Goal: Information Seeking & Learning: Find specific page/section

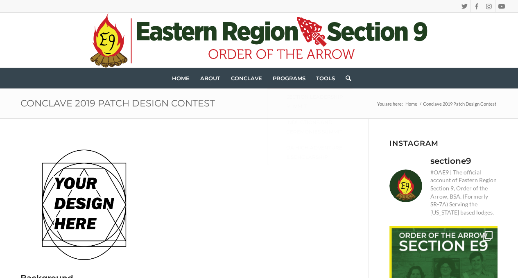
click at [303, 45] on icon ".st0{fill:#[DATE];} .st1{fill:#203F1F;} .st2{fill-rule:evenodd;clip-rule:evenod…" at bounding box center [258, 40] width 337 height 55
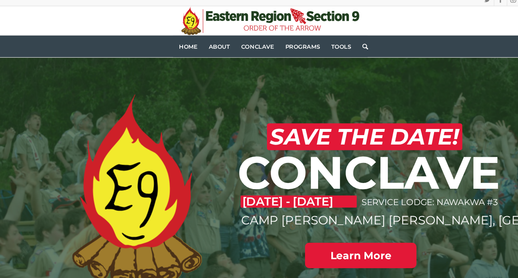
scroll to position [47, 0]
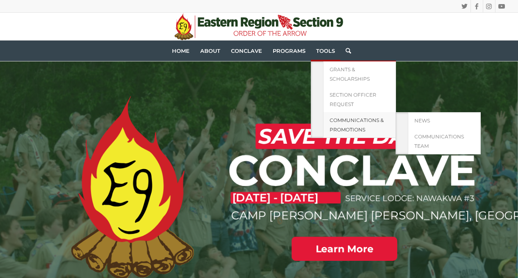
click at [345, 131] on span "Communications & Promotions" at bounding box center [357, 125] width 54 height 16
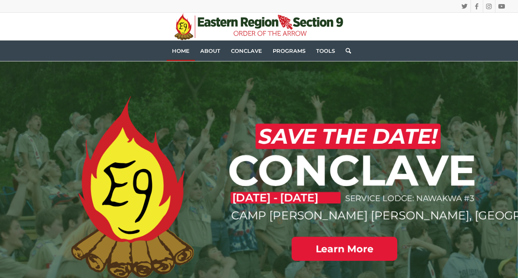
click at [175, 47] on link "Home" at bounding box center [181, 51] width 28 height 20
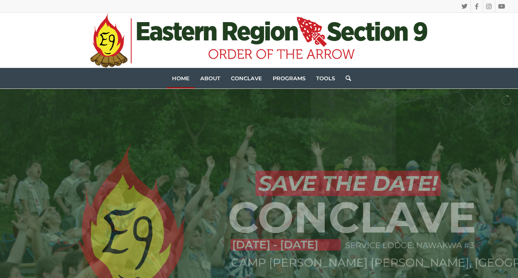
click at [346, 73] on link "Search" at bounding box center [345, 78] width 11 height 20
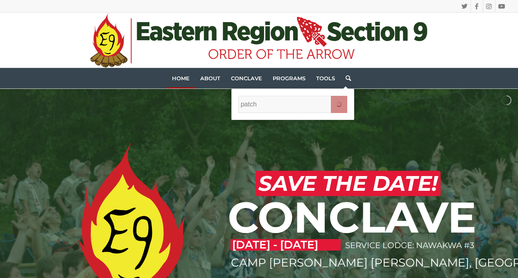
type input "patch"
click at [331, 96] on input "" at bounding box center [339, 104] width 16 height 17
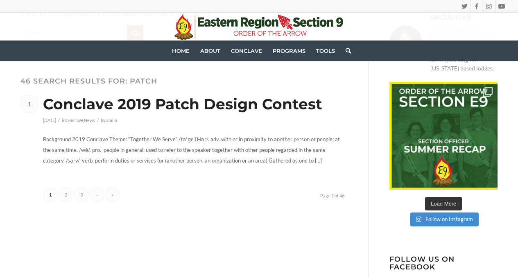
scroll to position [146, 0]
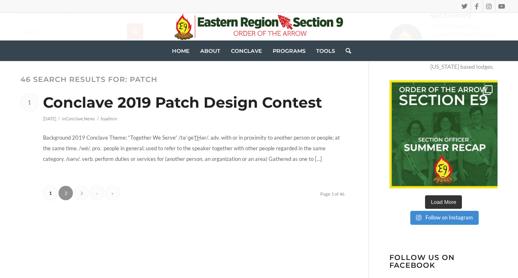
click at [62, 190] on link "2" at bounding box center [66, 193] width 14 height 14
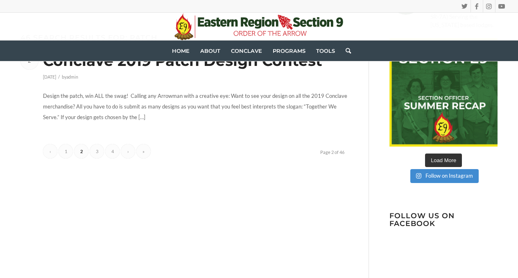
scroll to position [189, 0]
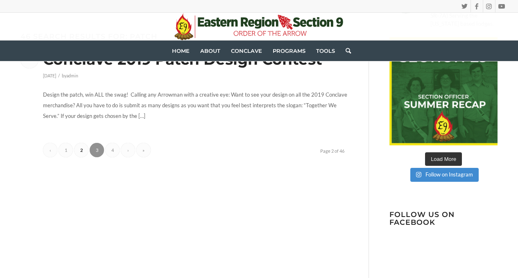
click at [96, 145] on link "3" at bounding box center [97, 150] width 14 height 14
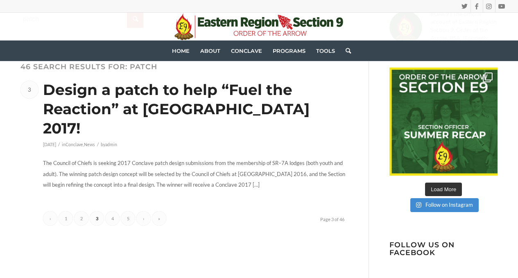
scroll to position [170, 0]
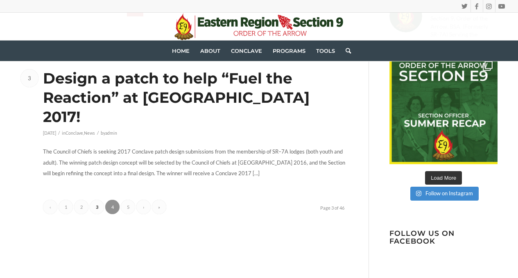
click at [116, 200] on link "4" at bounding box center [112, 207] width 14 height 14
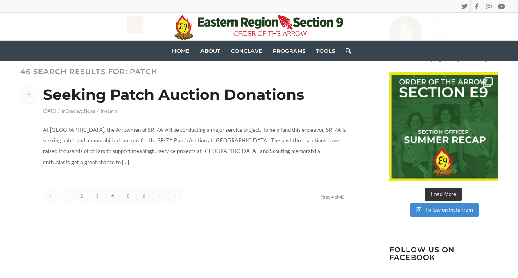
scroll to position [154, 0]
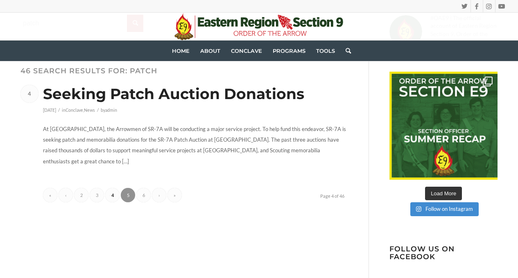
click at [128, 188] on link "5" at bounding box center [128, 195] width 14 height 14
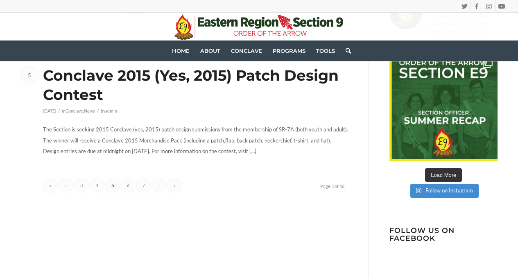
scroll to position [173, 0]
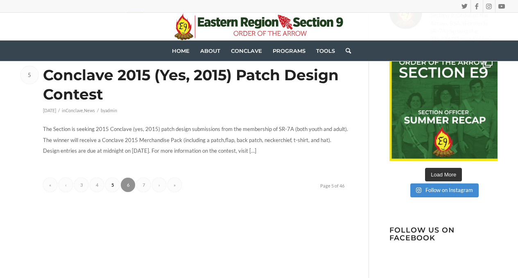
click at [130, 185] on link "6" at bounding box center [128, 185] width 14 height 14
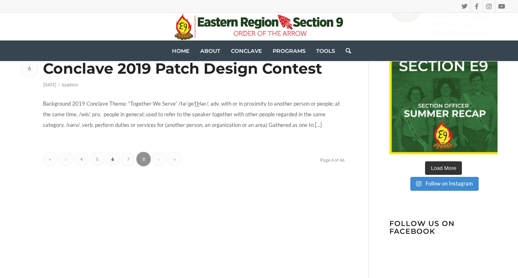
scroll to position [180, 0]
click at [130, 159] on link "7" at bounding box center [128, 158] width 14 height 14
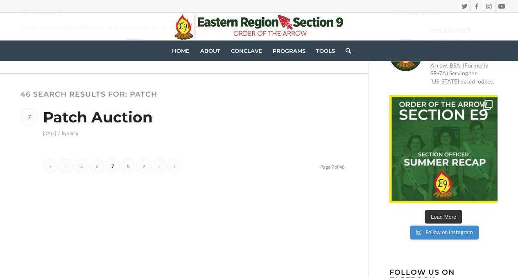
scroll to position [131, 0]
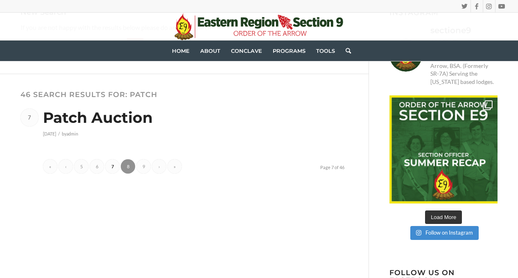
click at [129, 166] on link "8" at bounding box center [128, 166] width 14 height 14
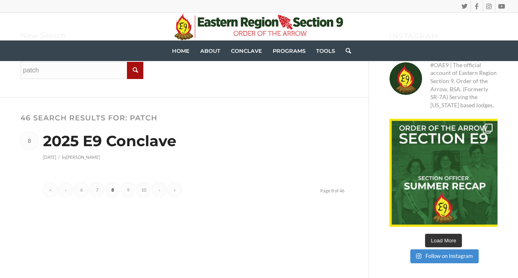
scroll to position [108, 0]
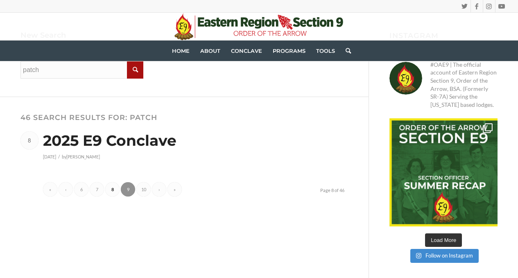
click at [131, 187] on link "9" at bounding box center [128, 189] width 14 height 14
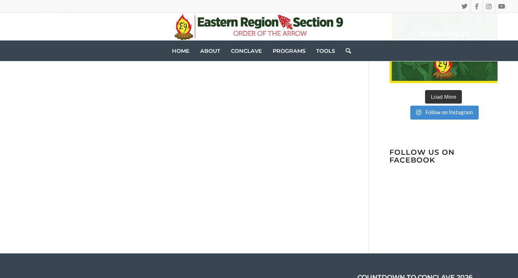
scroll to position [251, 0]
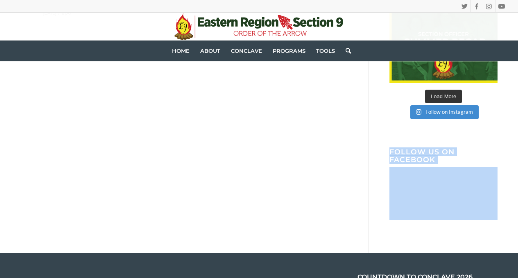
drag, startPoint x: 369, startPoint y: 138, endPoint x: 366, endPoint y: 163, distance: 25.6
click at [366, 163] on div "New Search If you are not happy with the results below please do another search…" at bounding box center [259, 60] width 518 height 386
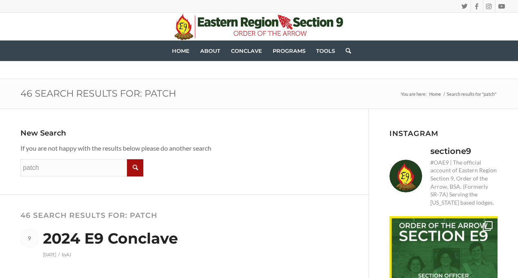
scroll to position [0, 0]
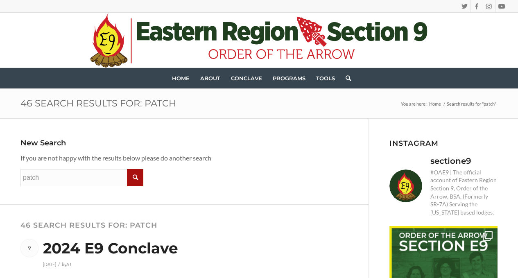
click at [127, 34] on icon ".st0{fill:#[DATE];} .st1{fill:#203F1F;} .st2{fill-rule:evenodd;clip-rule:evenod…" at bounding box center [258, 40] width 337 height 55
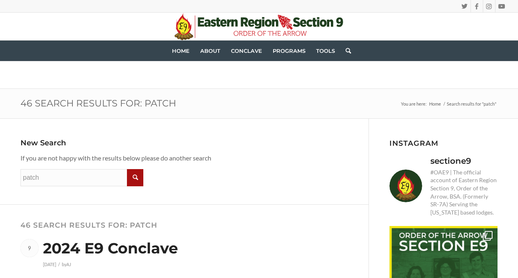
scroll to position [61, 0]
